Goal: Information Seeking & Learning: Learn about a topic

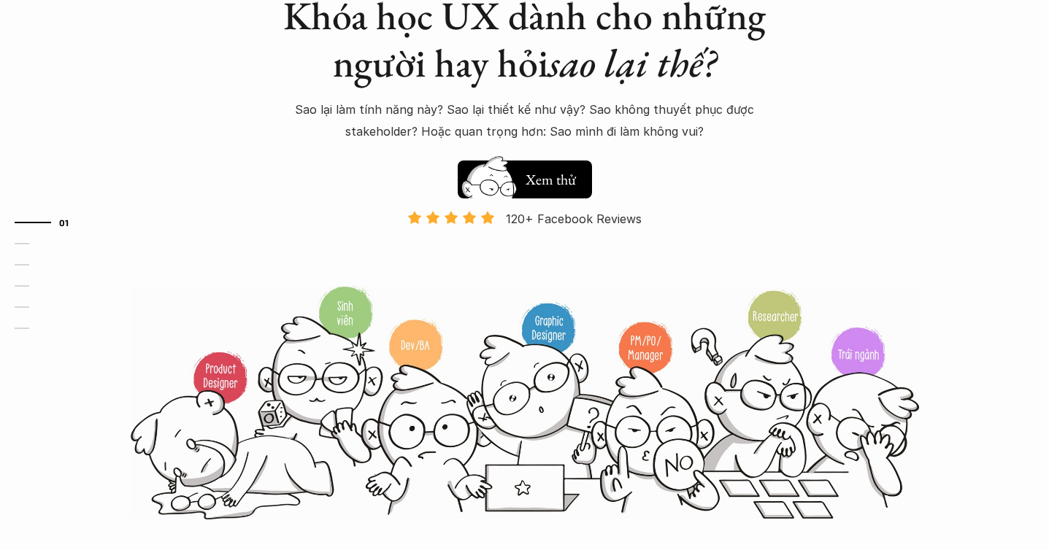
scroll to position [208, 0]
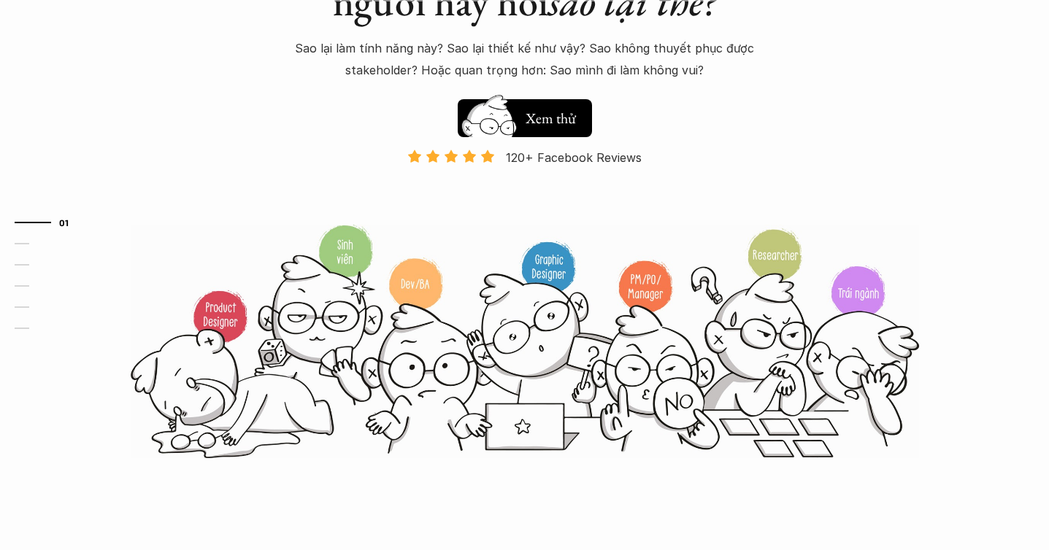
click at [658, 272] on img at bounding box center [525, 341] width 788 height 237
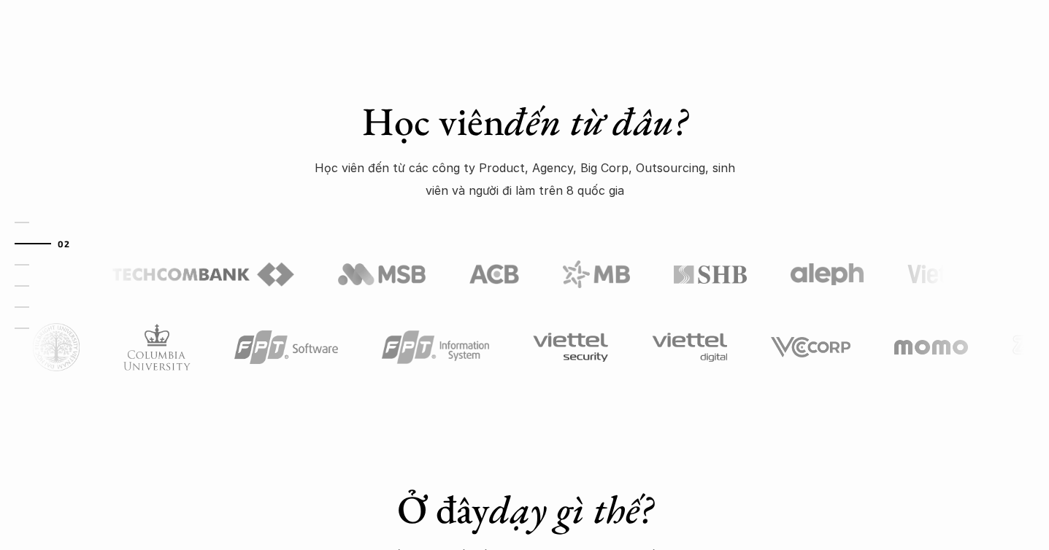
scroll to position [724, 0]
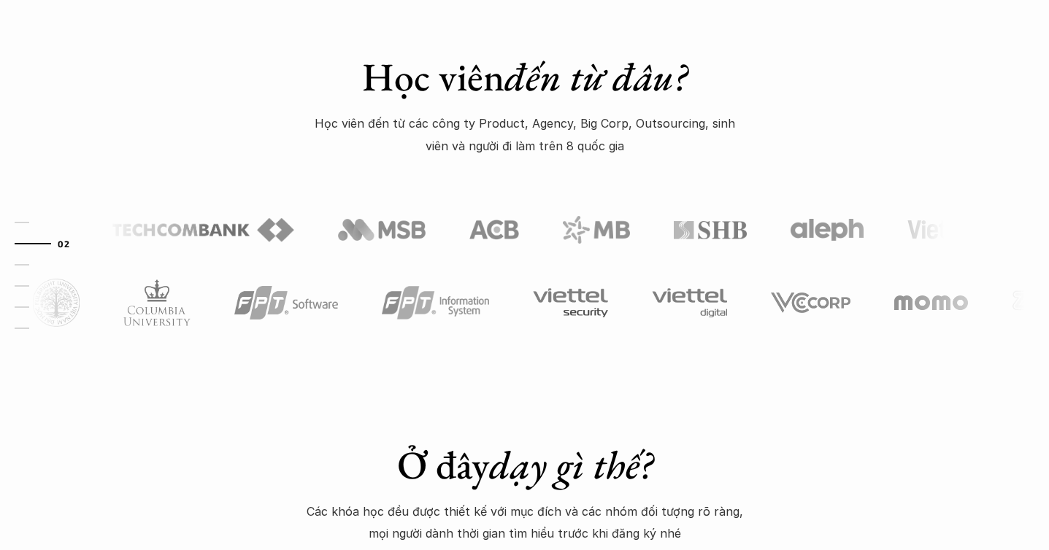
click at [896, 150] on div "Học viên đến từ đâu? Học viên đến từ các công ty Product, Agency, Big Corp, Out…" at bounding box center [524, 163] width 1049 height 439
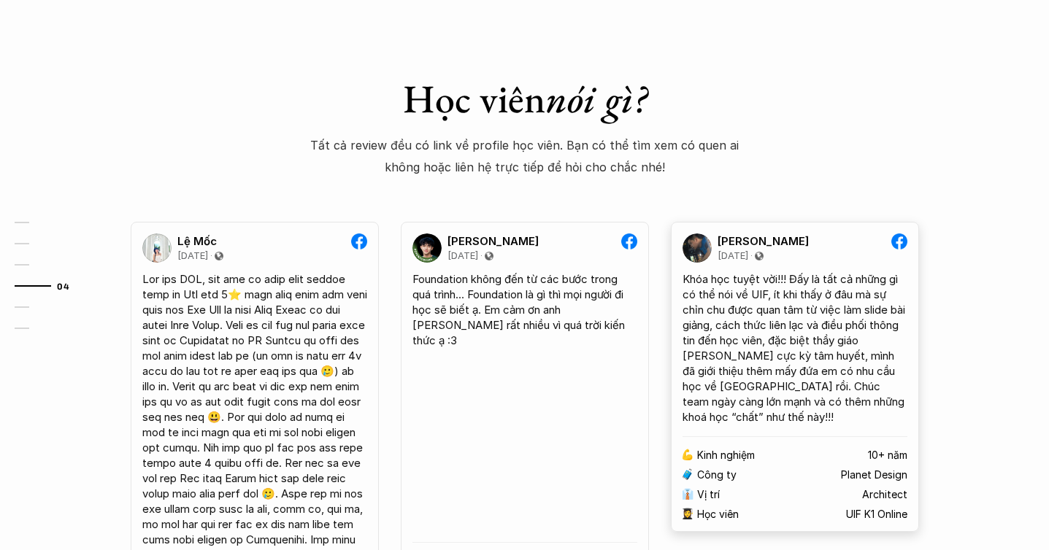
scroll to position [2539, 0]
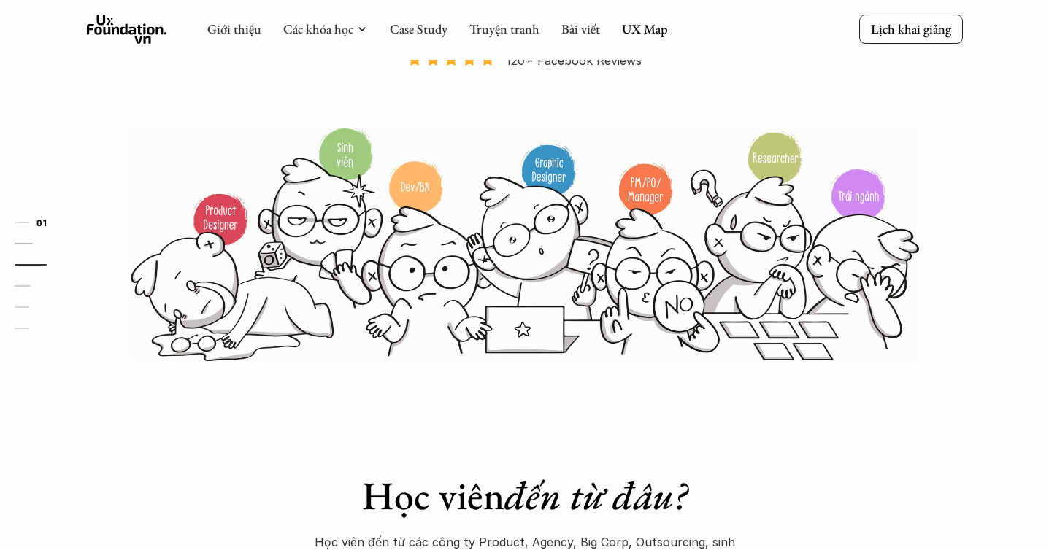
scroll to position [0, 0]
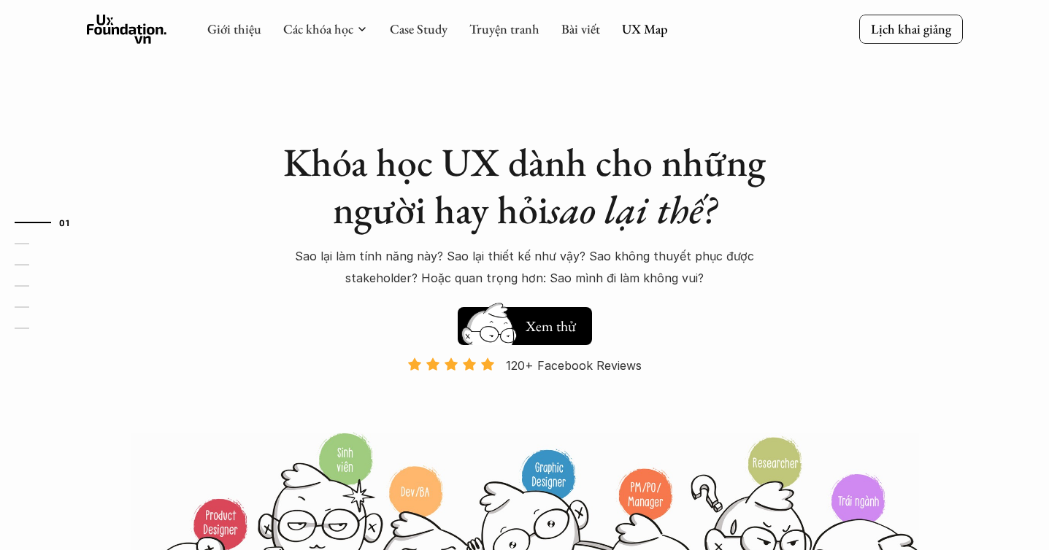
click at [668, 34] on div at bounding box center [763, 29] width 191 height 13
click at [659, 33] on link "UX Map" at bounding box center [645, 28] width 46 height 17
click at [629, 26] on link "UX Map" at bounding box center [645, 28] width 46 height 17
click at [220, 28] on link "Giới thiệu" at bounding box center [234, 28] width 54 height 17
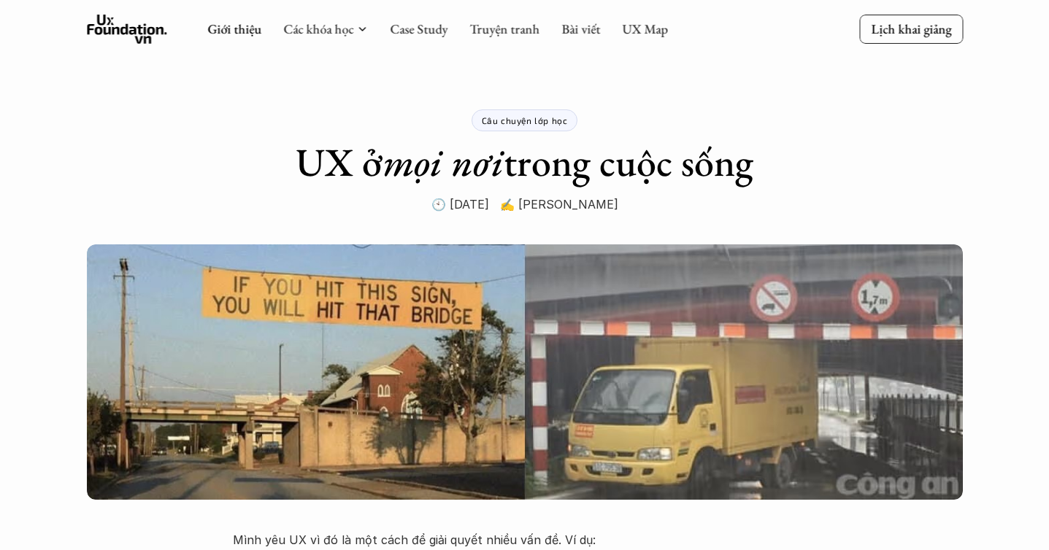
click at [968, 210] on div "Câu chuyện lớp học UX ở mọi nơi trong cuộc sống 🕙 [DATE] ✍️ [PERSON_NAME]" at bounding box center [524, 107] width 1049 height 215
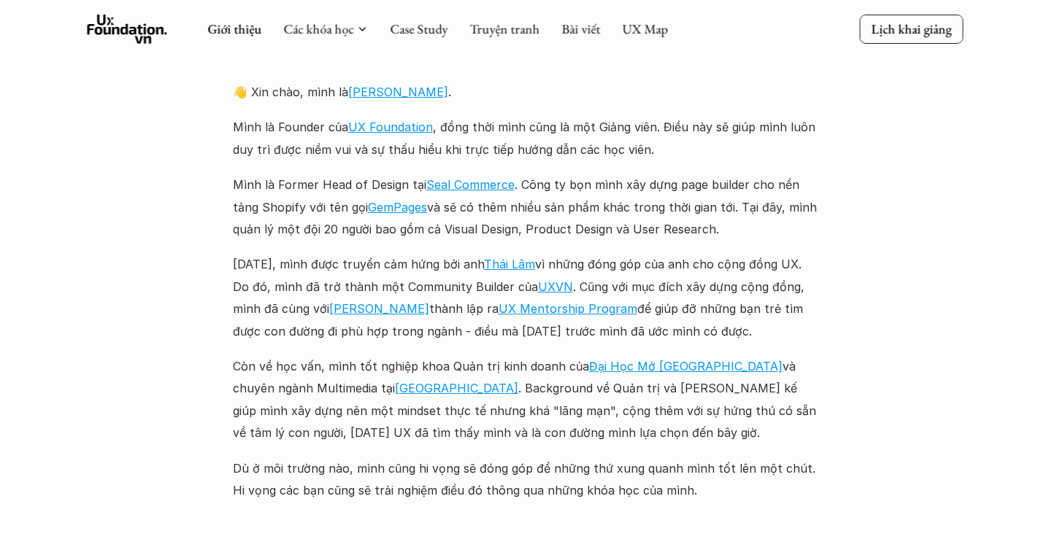
scroll to position [1648, 0]
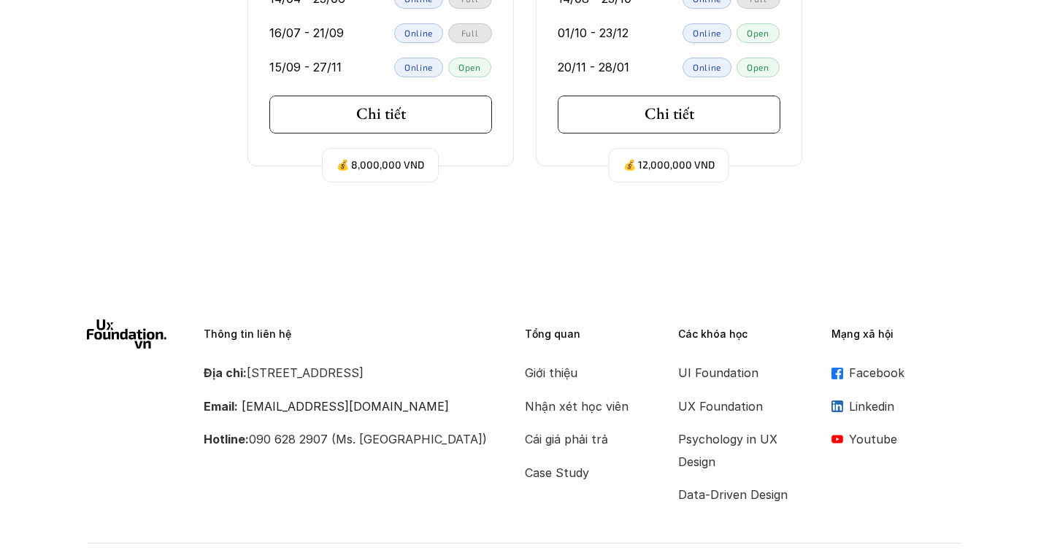
scroll to position [4034, 0]
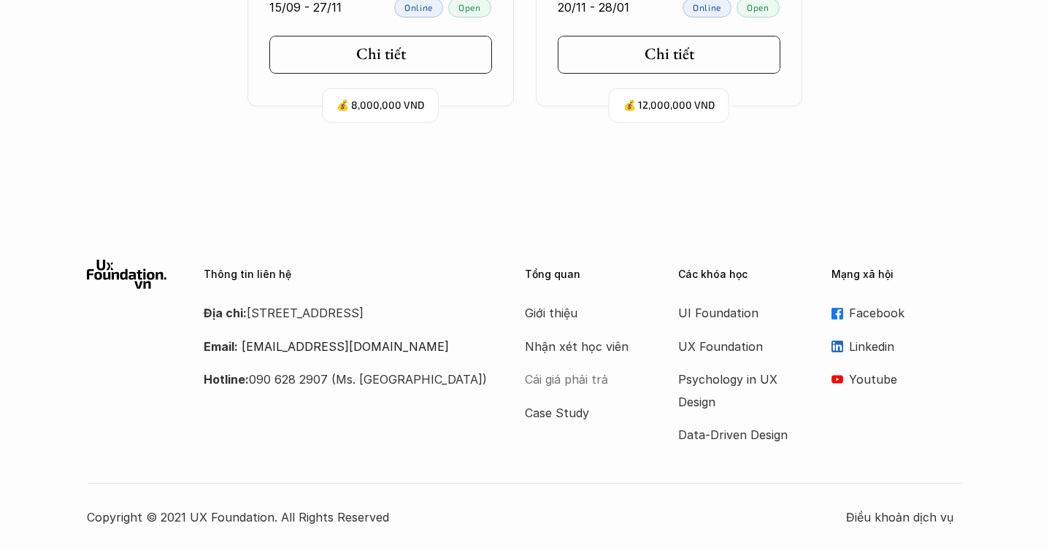
click at [579, 376] on p "Cái giá phải trả" at bounding box center [583, 380] width 117 height 22
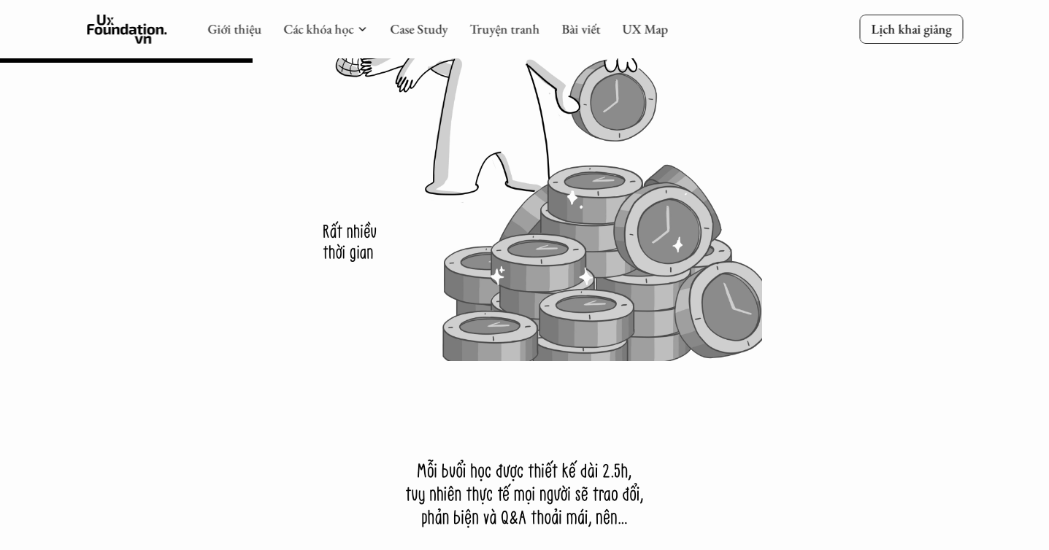
scroll to position [3712, 0]
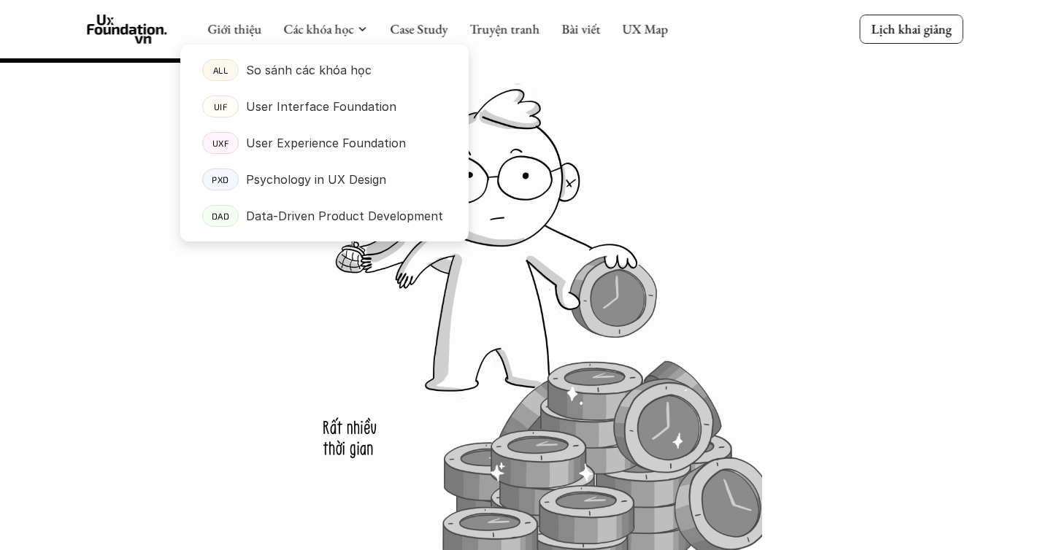
click at [343, 34] on div at bounding box center [324, 131] width 288 height 220
click at [320, 70] on p "So sánh các khóa học" at bounding box center [309, 70] width 126 height 22
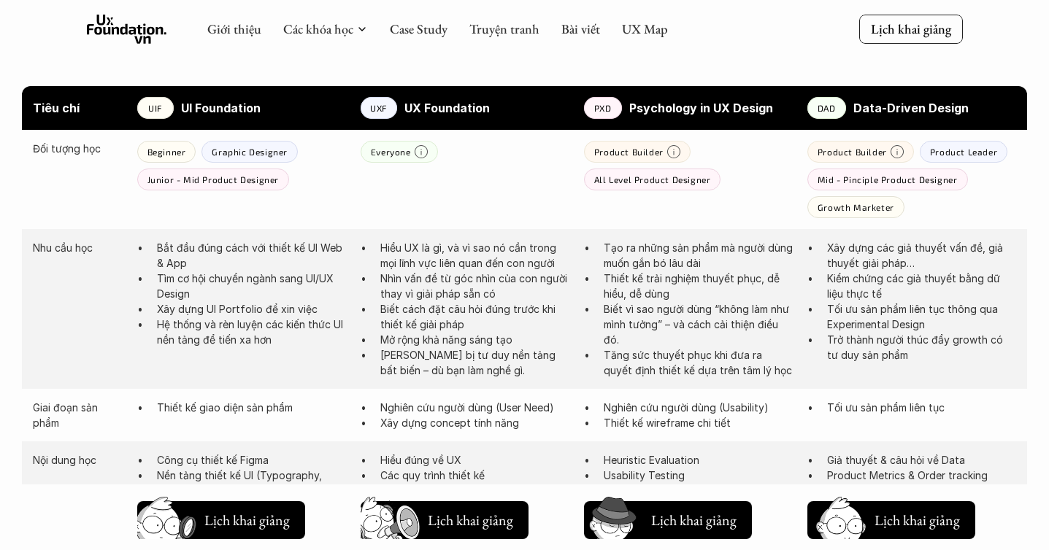
scroll to position [758, 0]
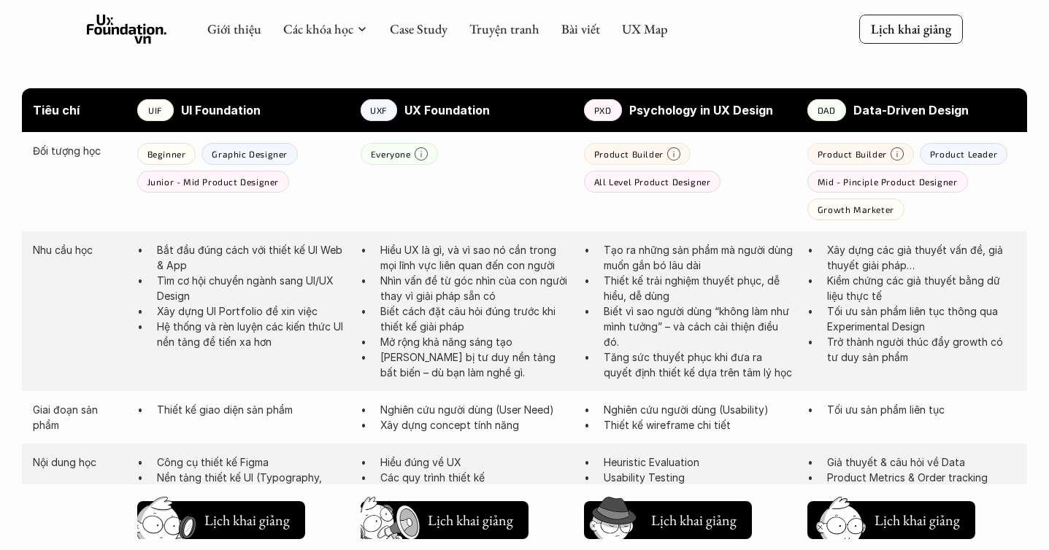
click at [827, 109] on p "DAD" at bounding box center [827, 110] width 18 height 10
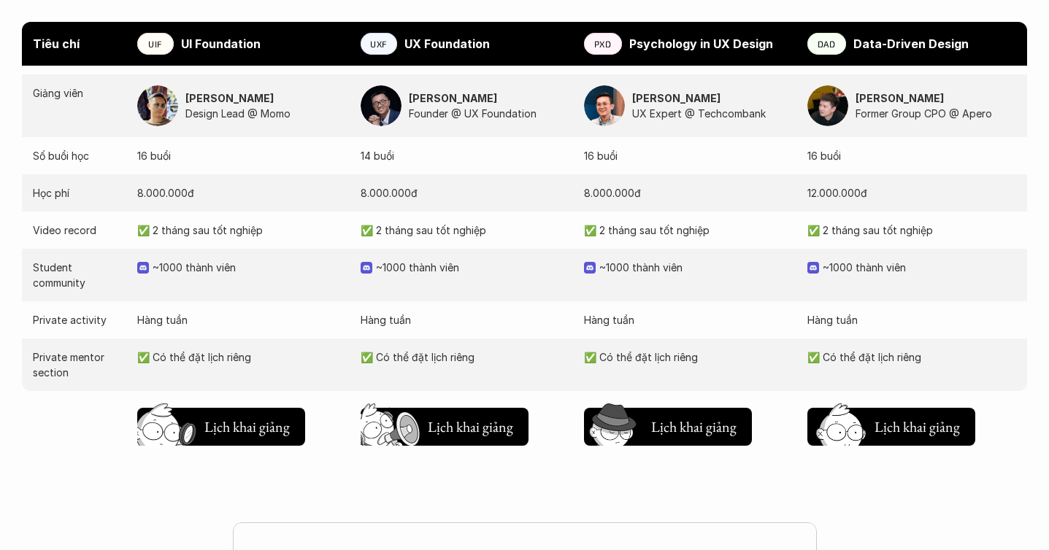
scroll to position [1488, 0]
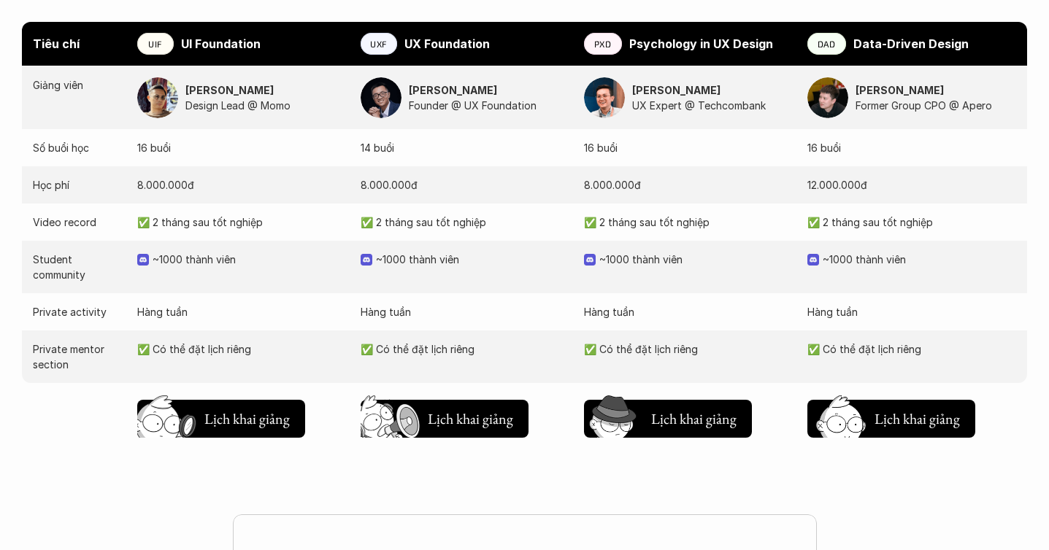
click at [861, 350] on p "✅ Có thể đặt lịch riêng" at bounding box center [911, 349] width 209 height 15
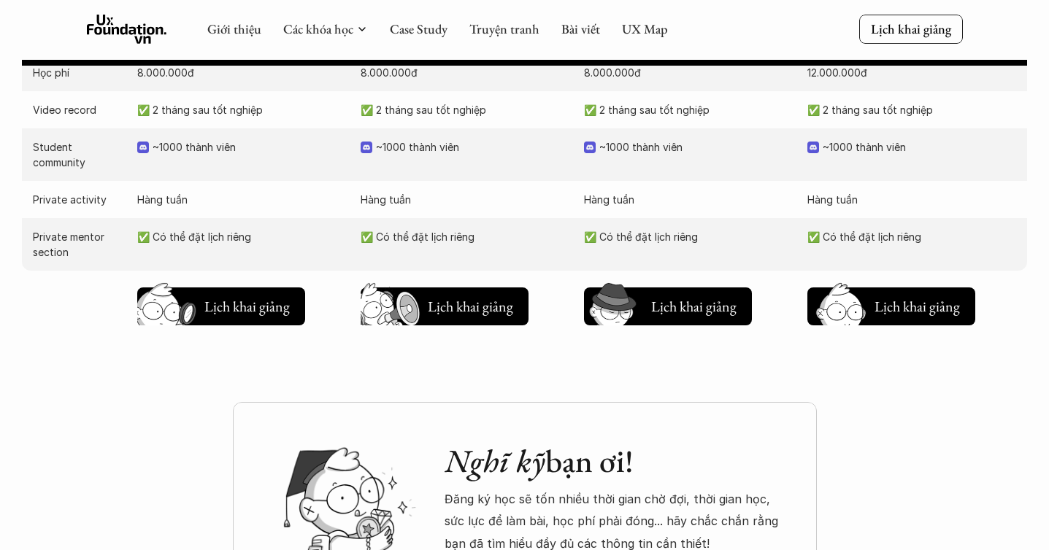
scroll to position [1593, 0]
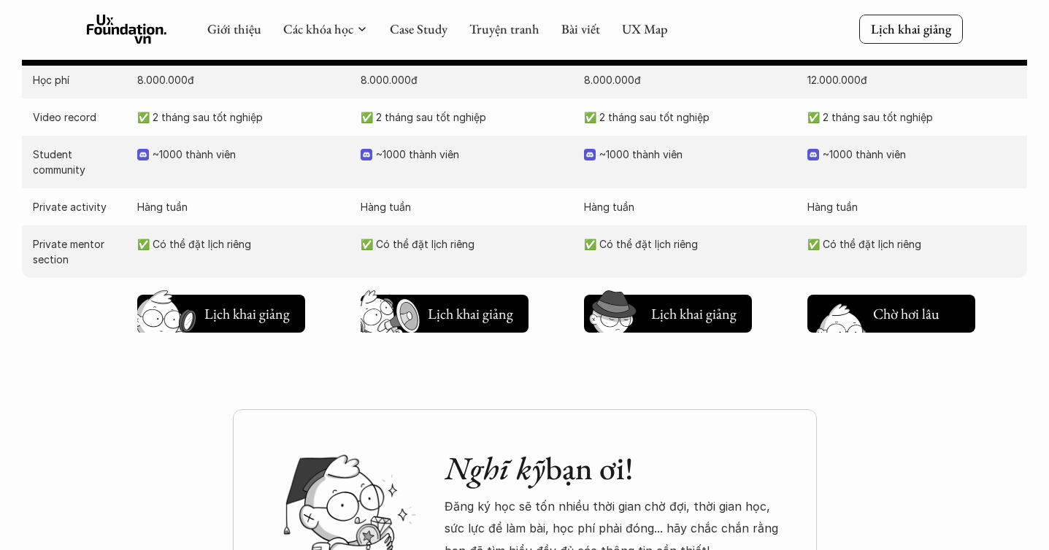
click at [901, 318] on h5 "Lịch khai giảng" at bounding box center [917, 317] width 88 height 20
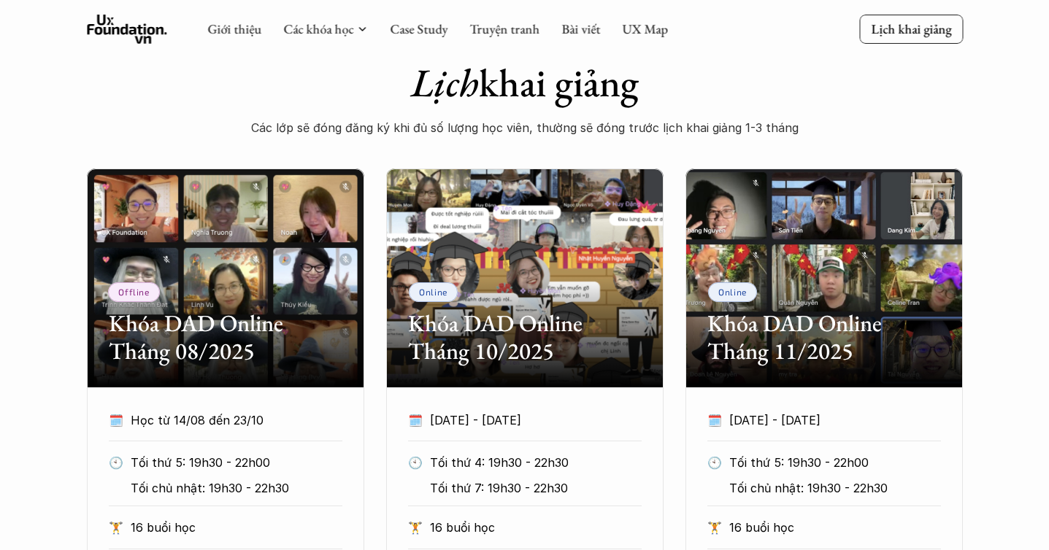
click at [1004, 340] on div "Offline Khóa DAD Online Tháng 08/2025 🗓️ Học từ 14/08 đến 23/10 🕙 Tối thứ 5: 19…" at bounding box center [524, 439] width 1049 height 541
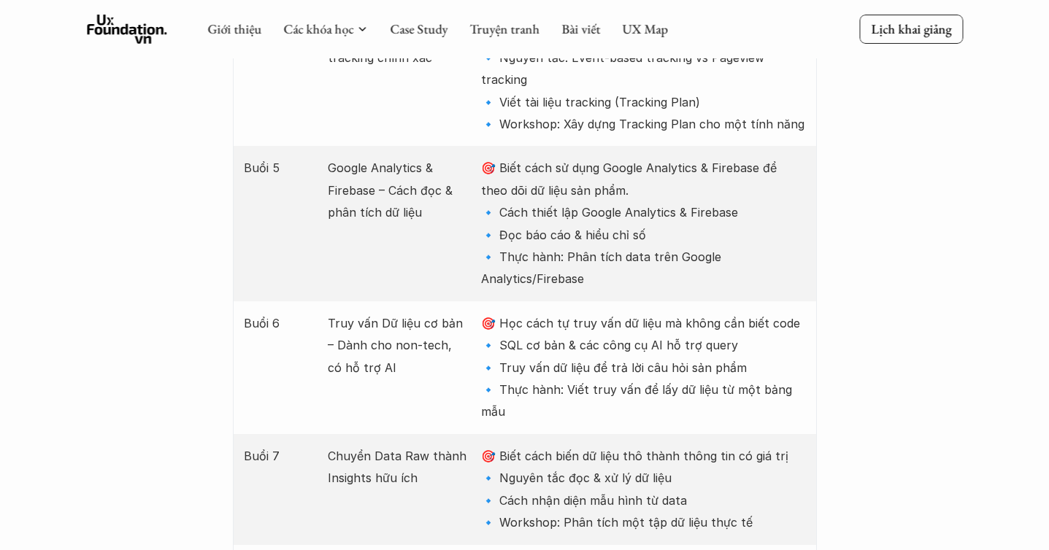
scroll to position [1960, 0]
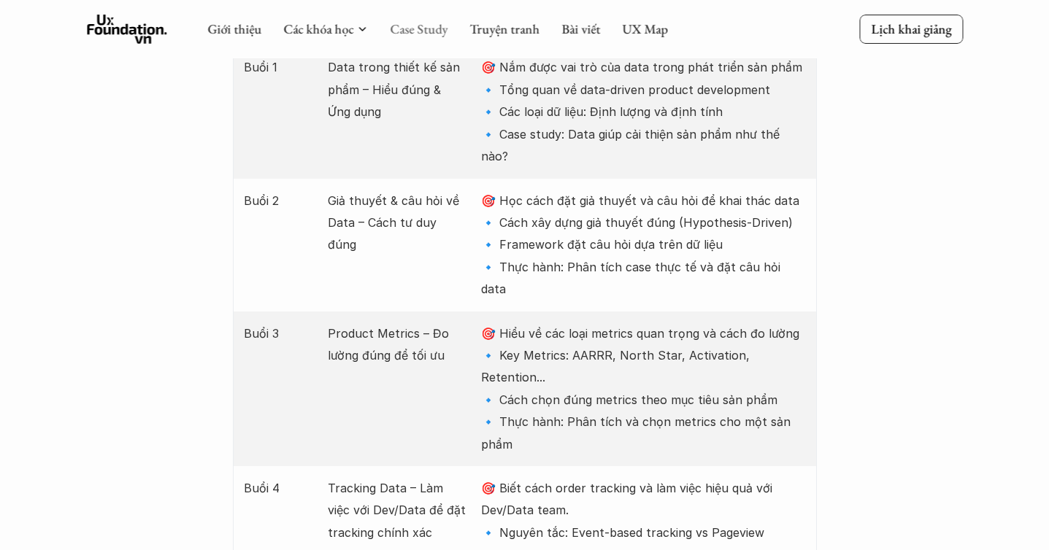
click at [429, 30] on link "Case Study" at bounding box center [419, 28] width 58 height 17
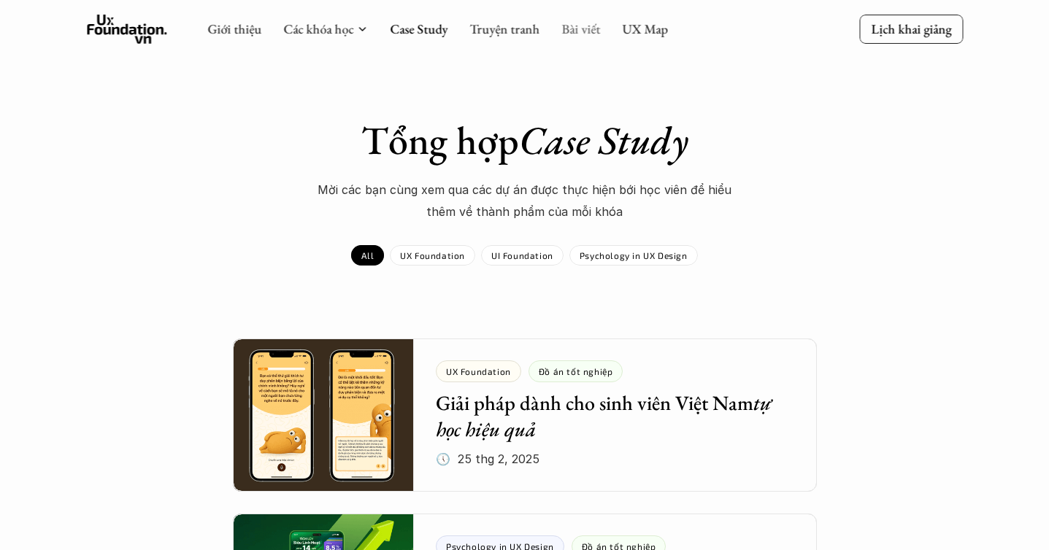
click at [566, 30] on link "Bài viết" at bounding box center [580, 28] width 39 height 17
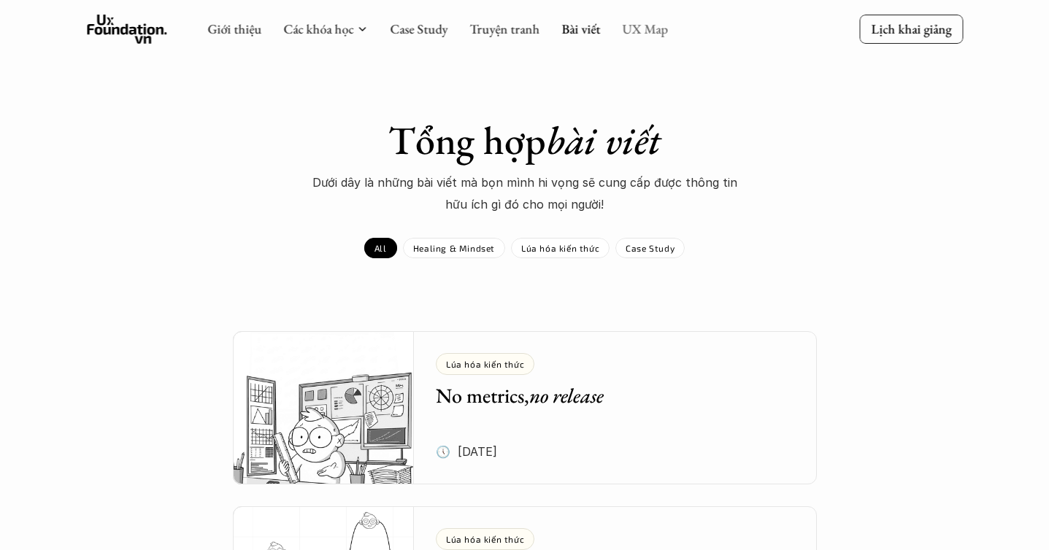
click at [654, 31] on link "UX Map" at bounding box center [645, 28] width 46 height 17
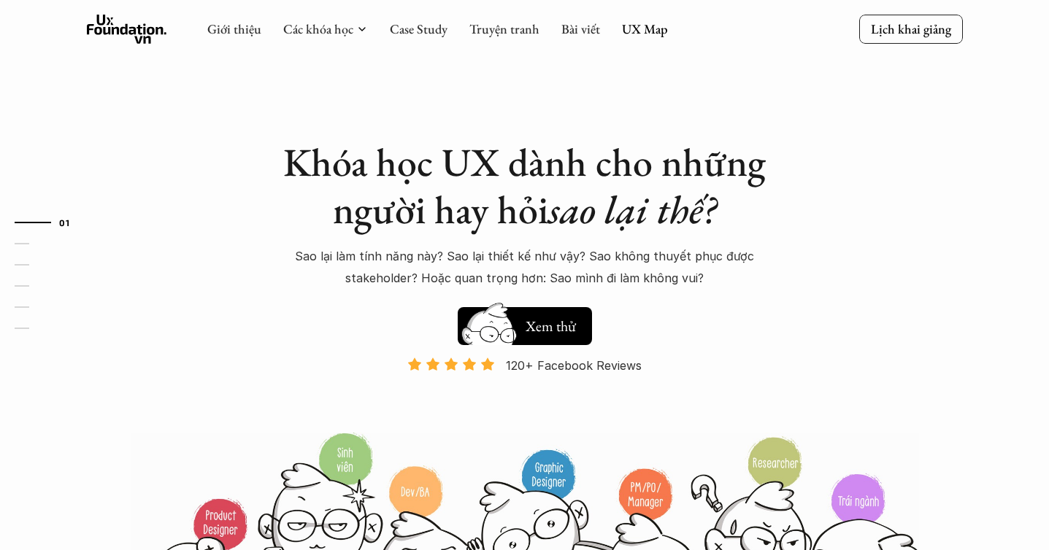
click at [139, 27] on use at bounding box center [127, 29] width 80 height 29
